Goal: Task Accomplishment & Management: Use online tool/utility

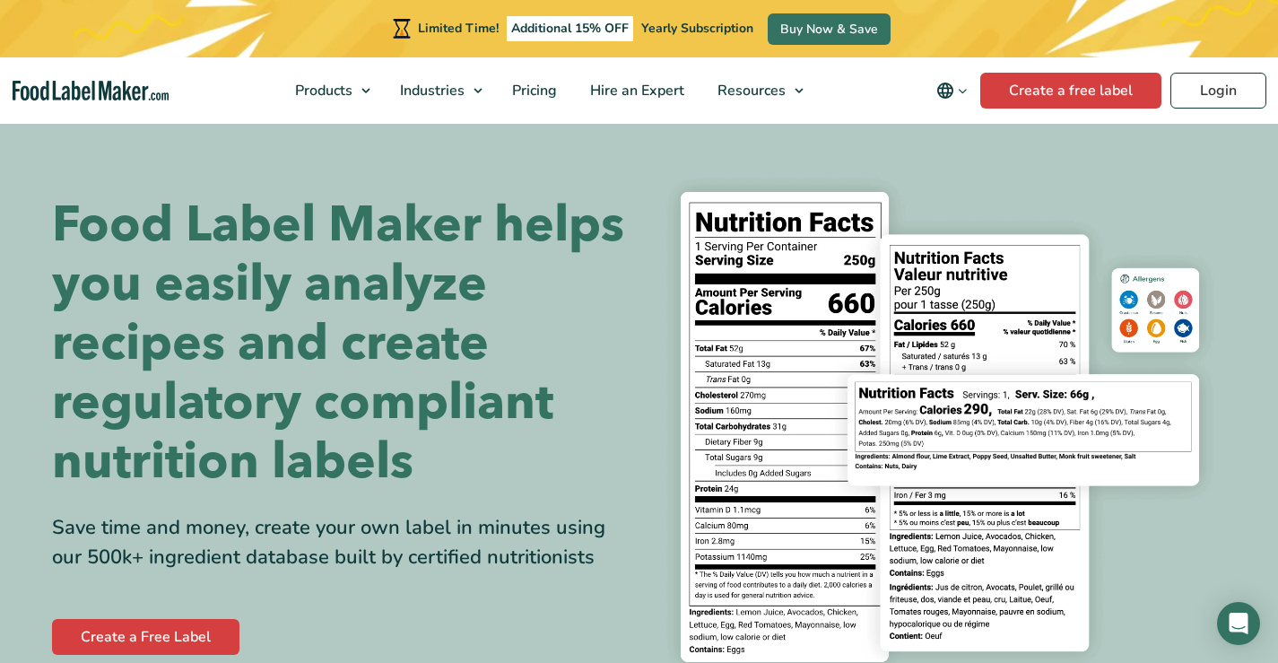
click at [967, 85] on icon "Change language" at bounding box center [962, 90] width 13 height 13
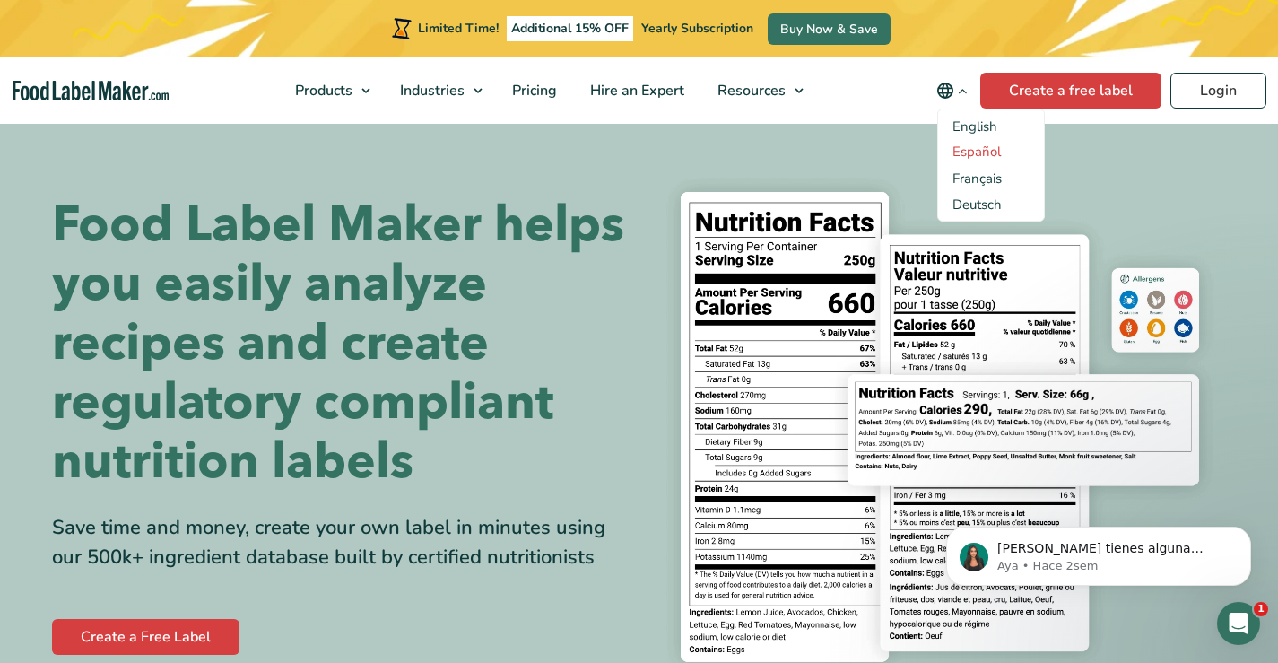
click at [979, 151] on link "Español" at bounding box center [976, 152] width 48 height 18
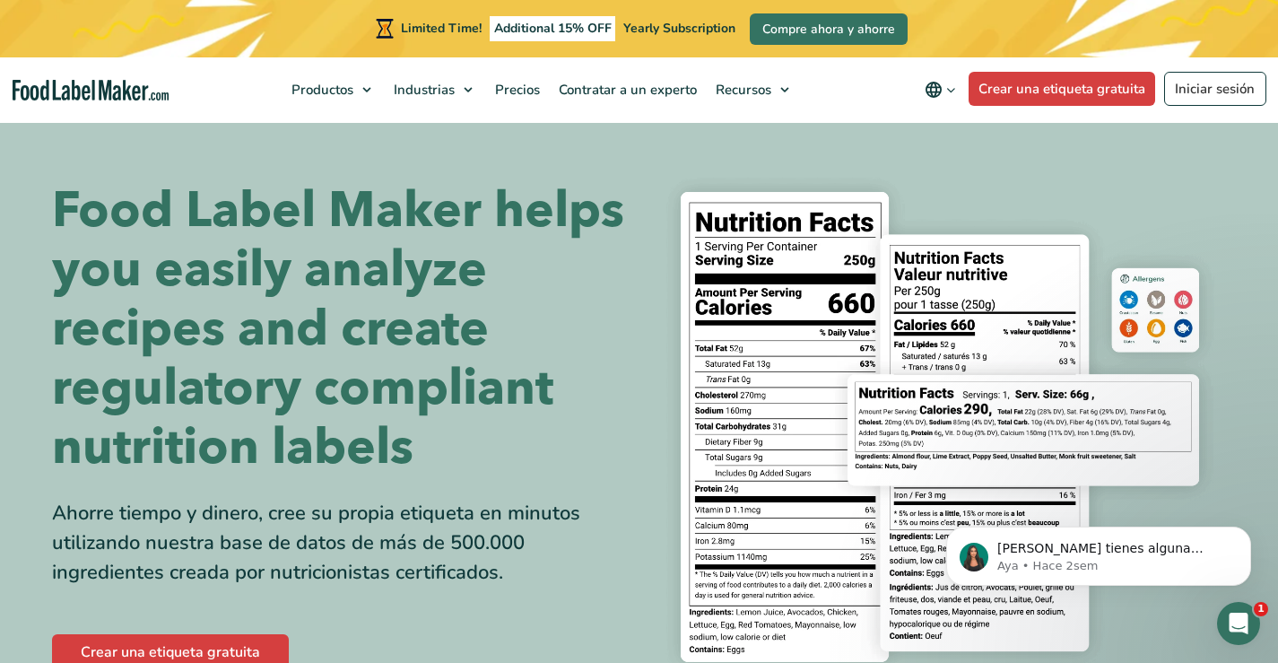
click at [956, 87] on icon "Change language" at bounding box center [950, 89] width 13 height 13
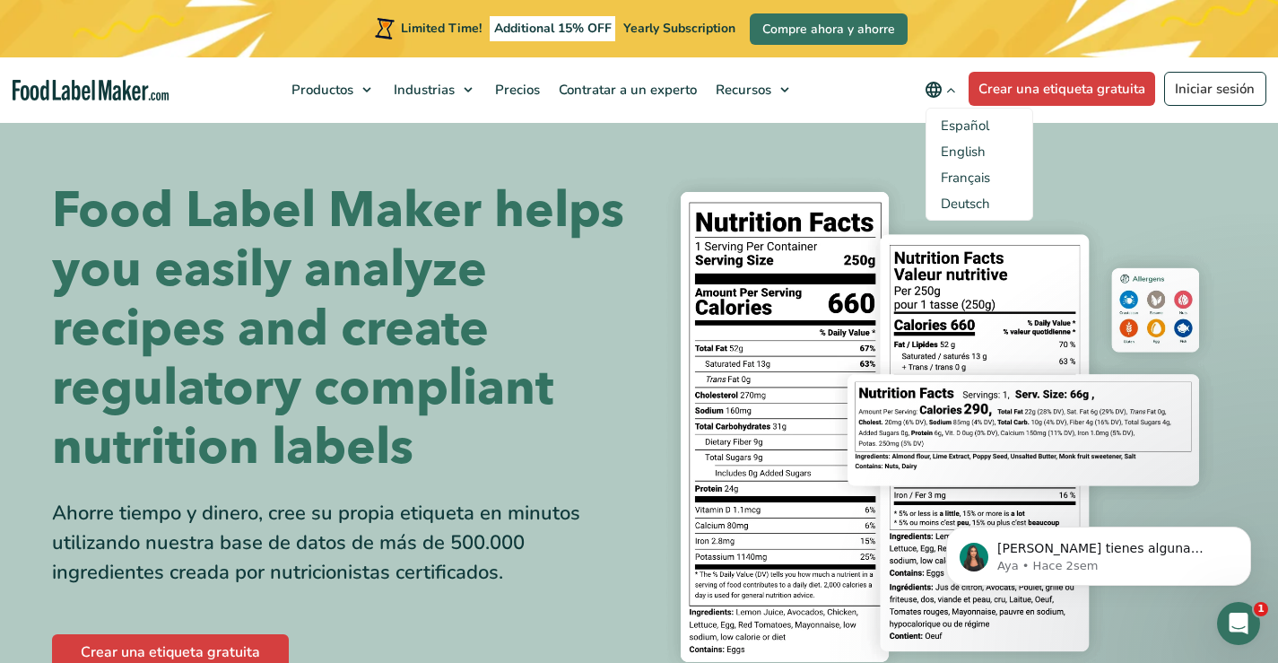
click at [960, 121] on span "Español" at bounding box center [964, 126] width 48 height 18
click at [0, 0] on input "Español" at bounding box center [0, 0] width 0 height 0
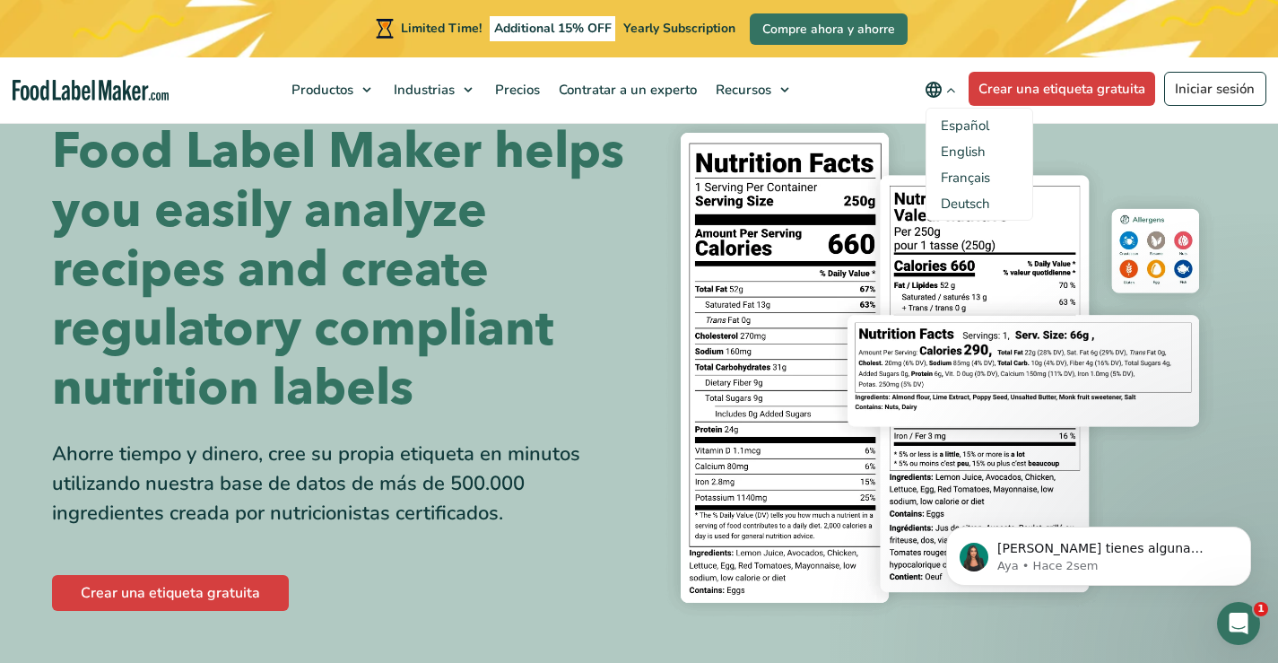
scroll to position [342, 0]
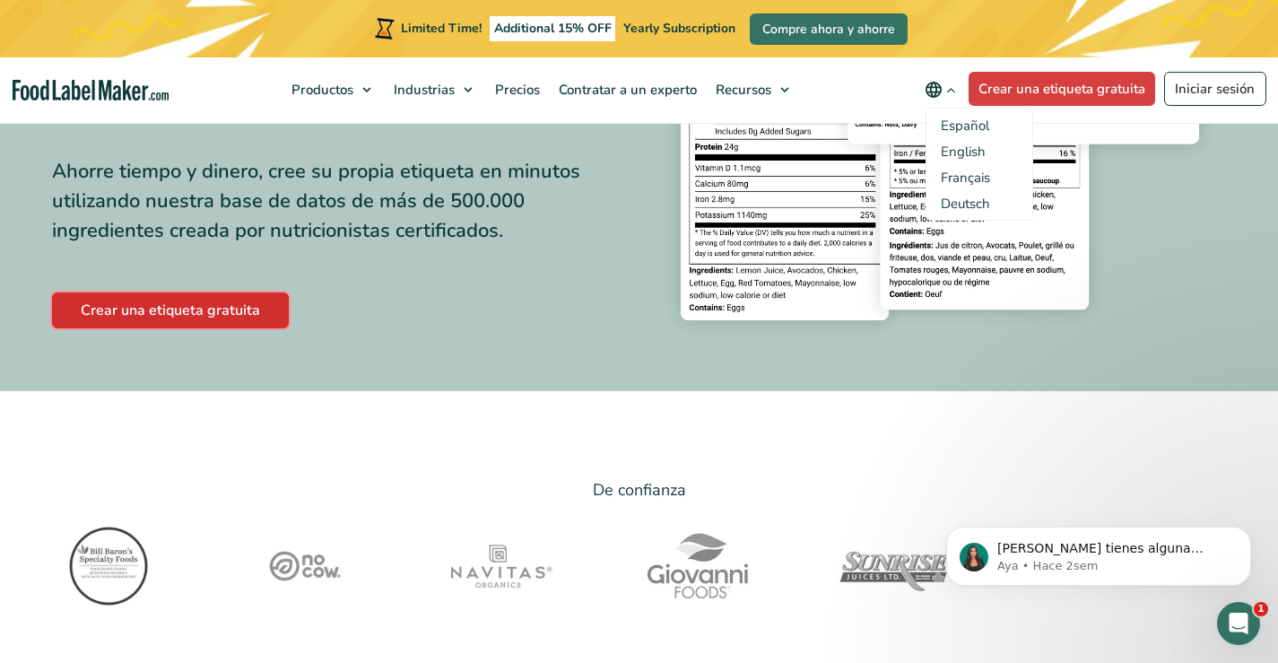
click at [211, 297] on link "Crear una etiqueta gratuita" at bounding box center [170, 310] width 237 height 36
